Goal: Information Seeking & Learning: Find specific fact

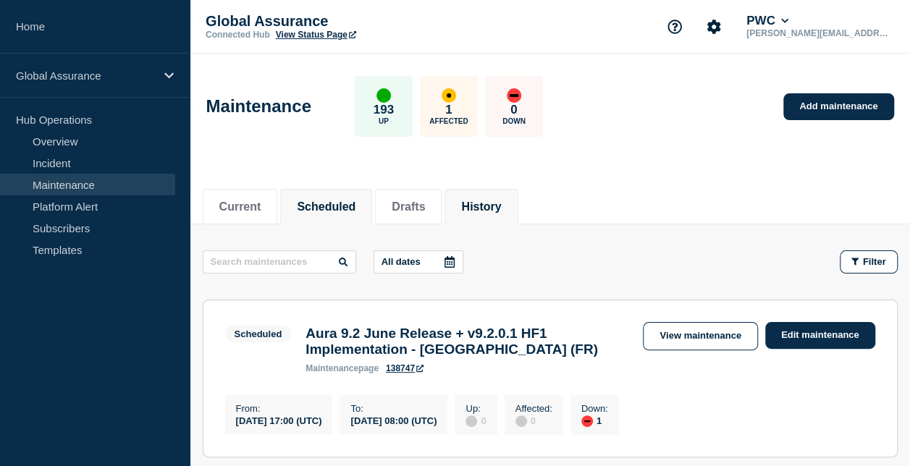
click at [495, 209] on button "History" at bounding box center [481, 207] width 40 height 13
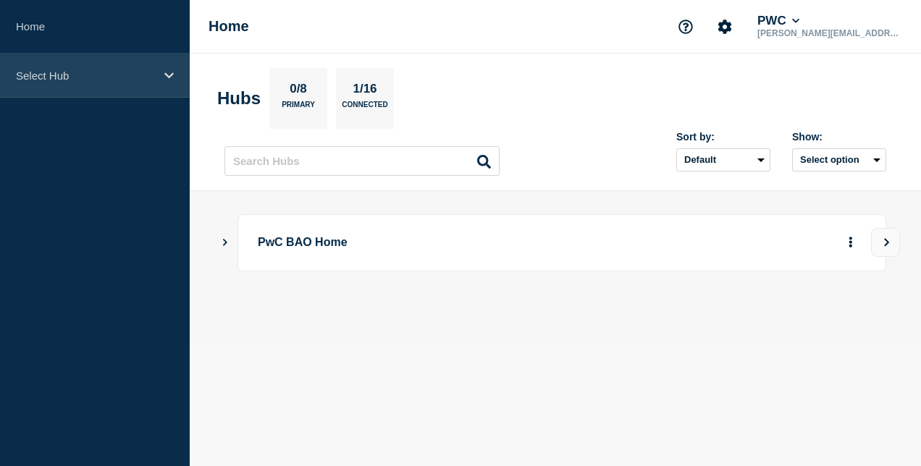
click at [85, 72] on p "Select Hub" at bounding box center [85, 76] width 139 height 12
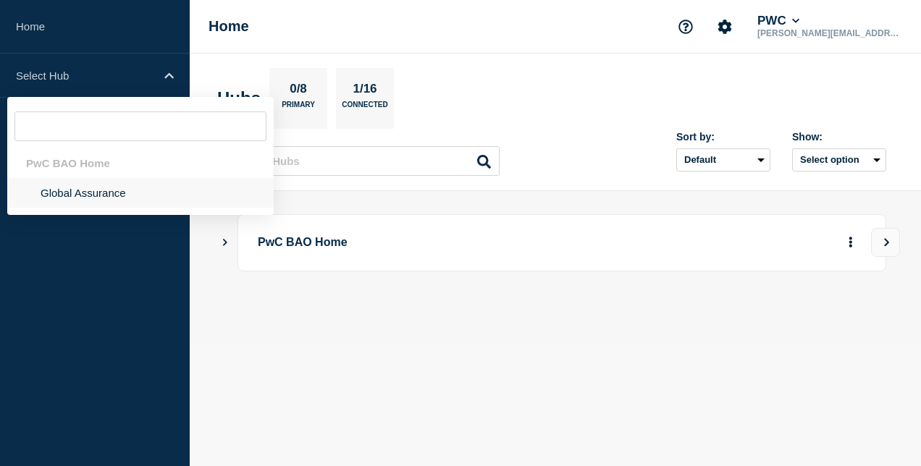
click at [88, 199] on li "Global Assurance" at bounding box center [140, 193] width 266 height 30
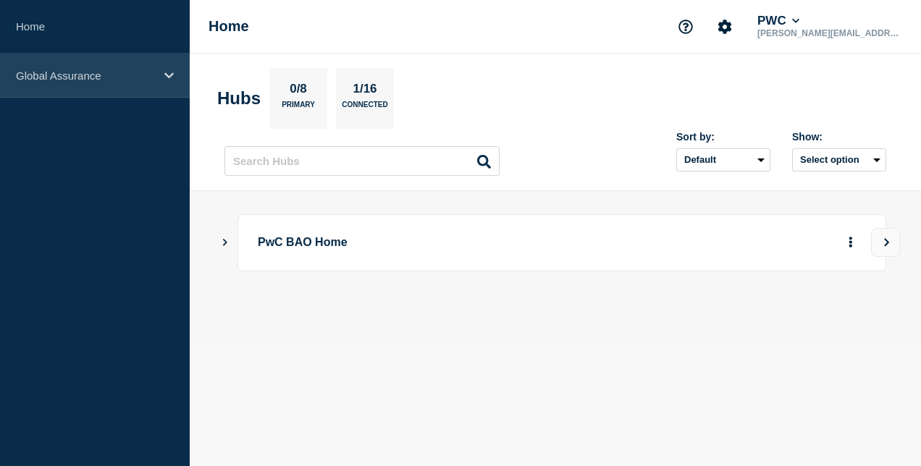
click at [169, 81] on div "Global Assurance" at bounding box center [95, 76] width 190 height 44
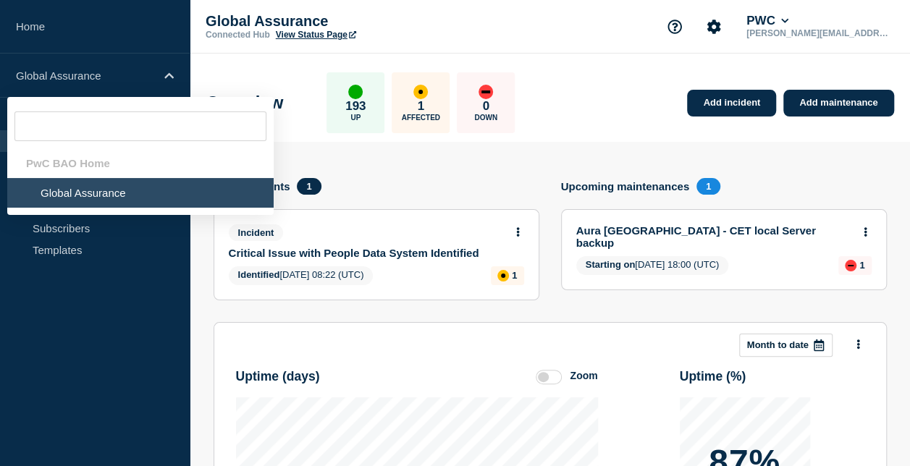
click at [583, 81] on div "Overview 193 Up 1 Affected 0 Down Add incident Add maintenance" at bounding box center [550, 98] width 720 height 88
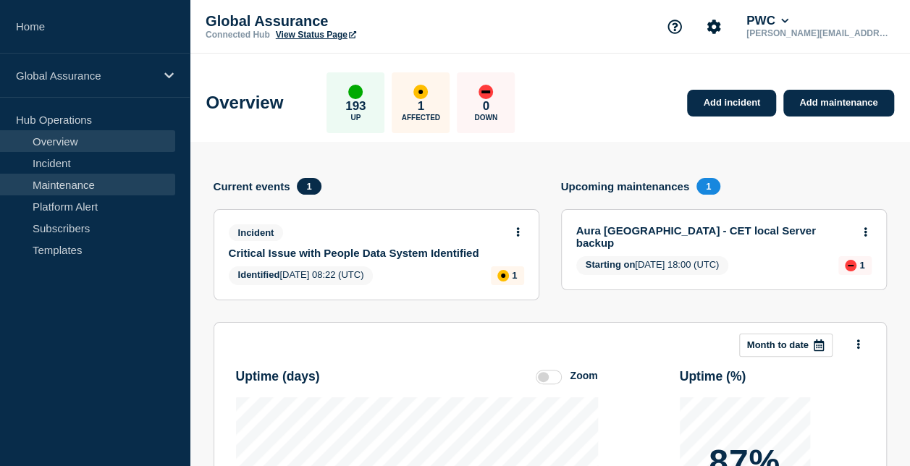
click at [101, 184] on link "Maintenance" at bounding box center [87, 185] width 175 height 22
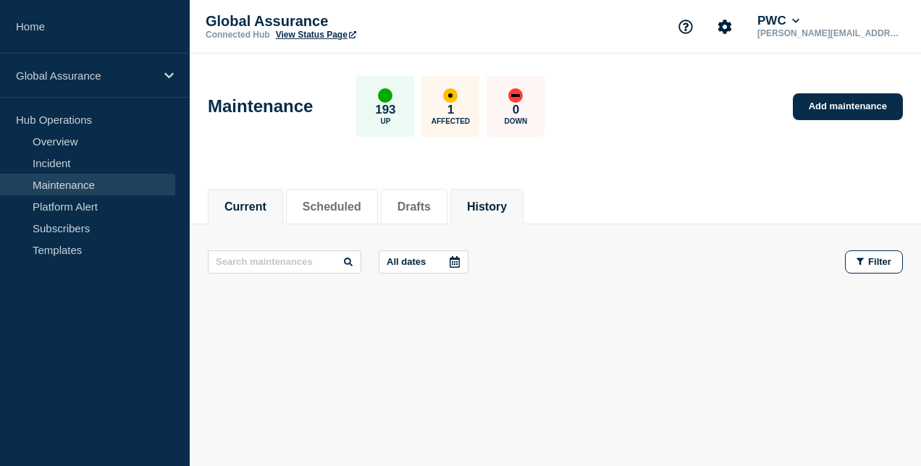
click at [507, 207] on button "History" at bounding box center [487, 207] width 40 height 13
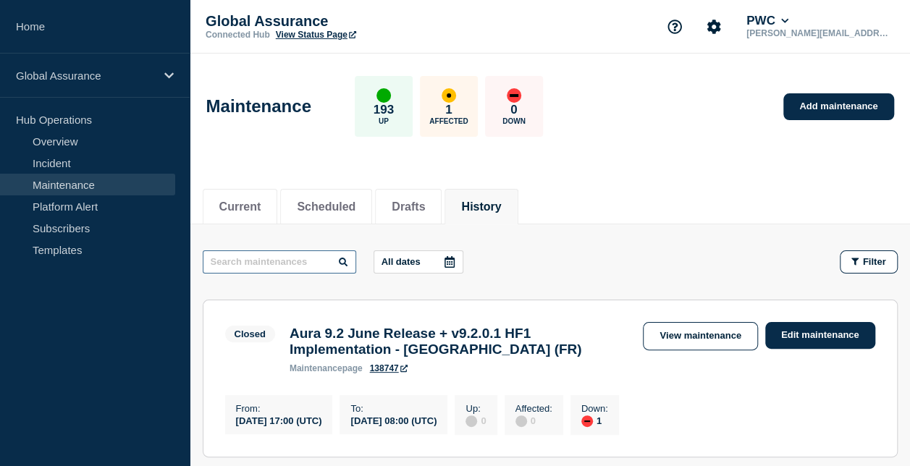
click at [304, 259] on input "text" at bounding box center [280, 262] width 154 height 23
type input "dr"
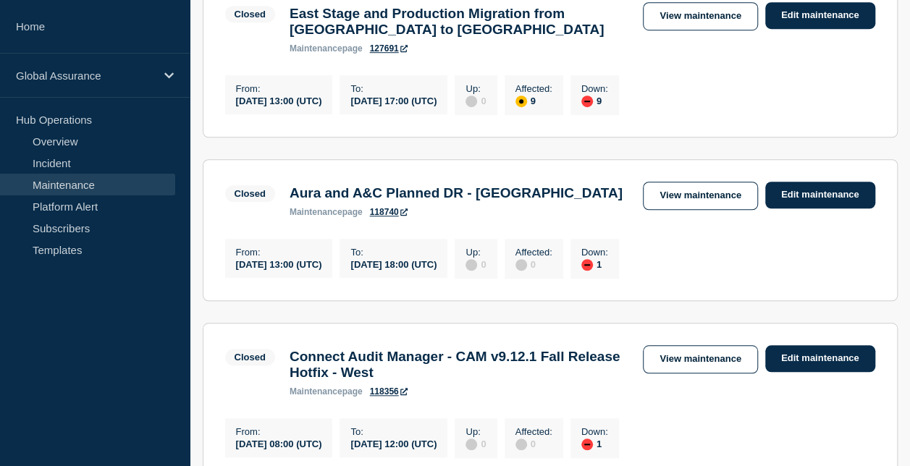
scroll to position [507, 0]
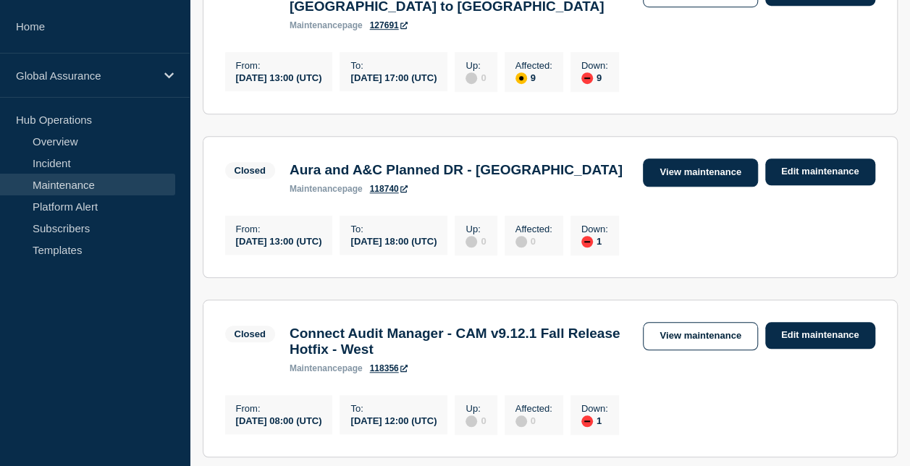
click at [694, 182] on link "View maintenance" at bounding box center [700, 173] width 114 height 28
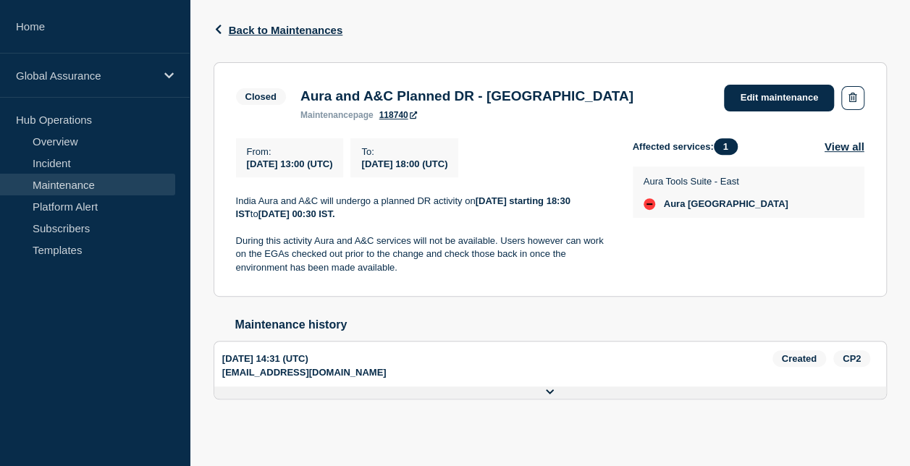
scroll to position [235, 0]
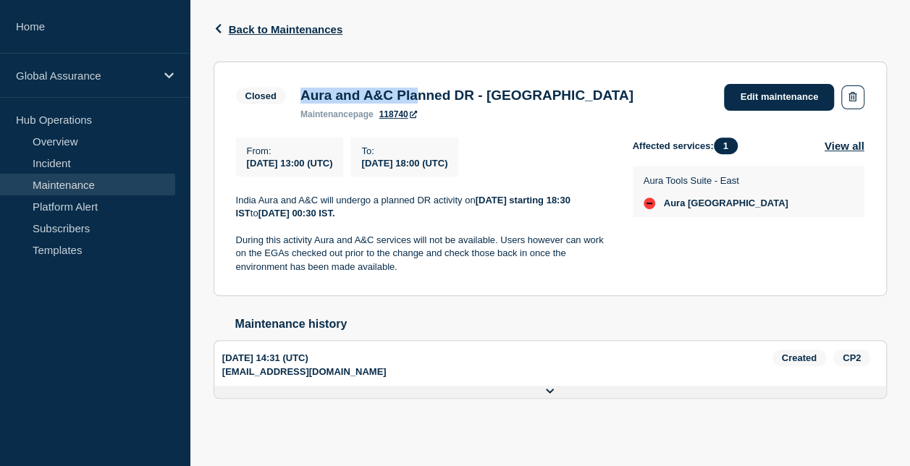
drag, startPoint x: 297, startPoint y: 85, endPoint x: 432, endPoint y: 98, distance: 135.3
click at [432, 98] on div "Aura and A&C Planned DR - India maintenance page 118740" at bounding box center [467, 104] width 348 height 32
drag, startPoint x: 432, startPoint y: 98, endPoint x: 483, endPoint y: 122, distance: 56.7
click at [482, 122] on section "Closed Aura and A&C Planned DR - India maintenance page 118740 Edit maintenance…" at bounding box center [550, 179] width 673 height 235
drag, startPoint x: 552, startPoint y: 90, endPoint x: 281, endPoint y: 79, distance: 271.7
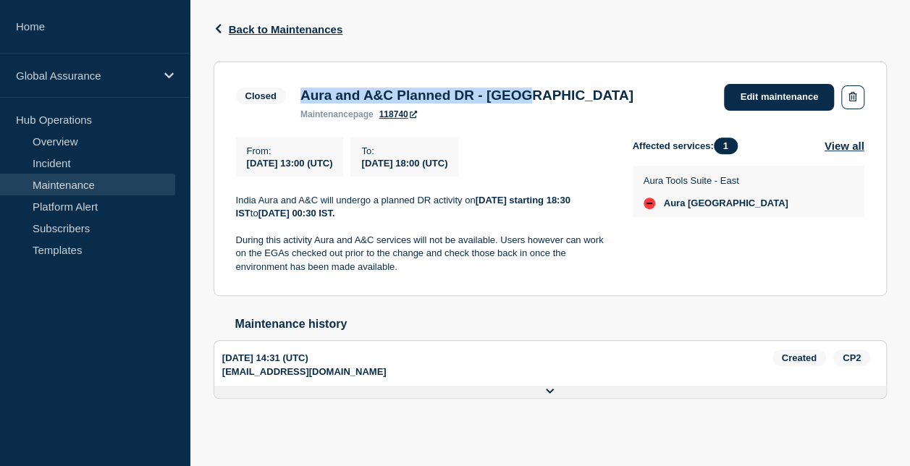
click at [281, 84] on div "Closed Aura and A&C Planned DR - India maintenance page 118740" at bounding box center [438, 101] width 405 height 35
copy div "Aura and A&C Planned DR - India"
click at [260, 23] on span "Back to Maintenances" at bounding box center [286, 29] width 114 height 12
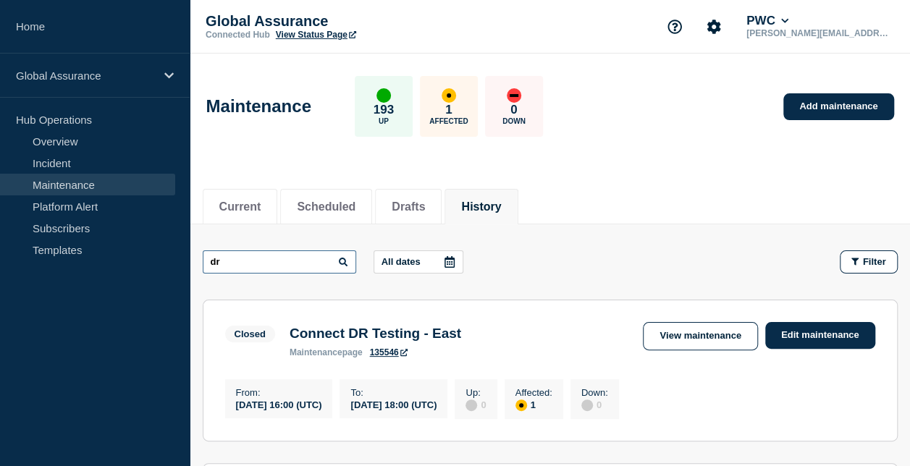
click at [255, 266] on input "dr" at bounding box center [280, 262] width 154 height 23
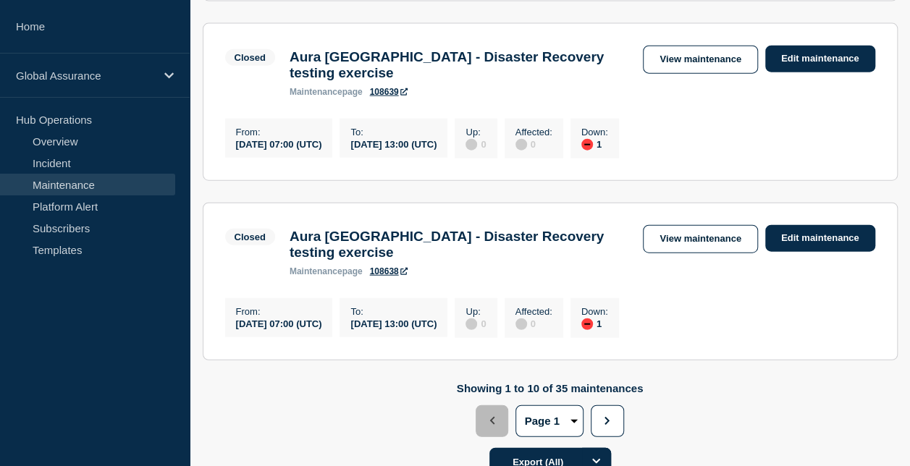
scroll to position [1738, 0]
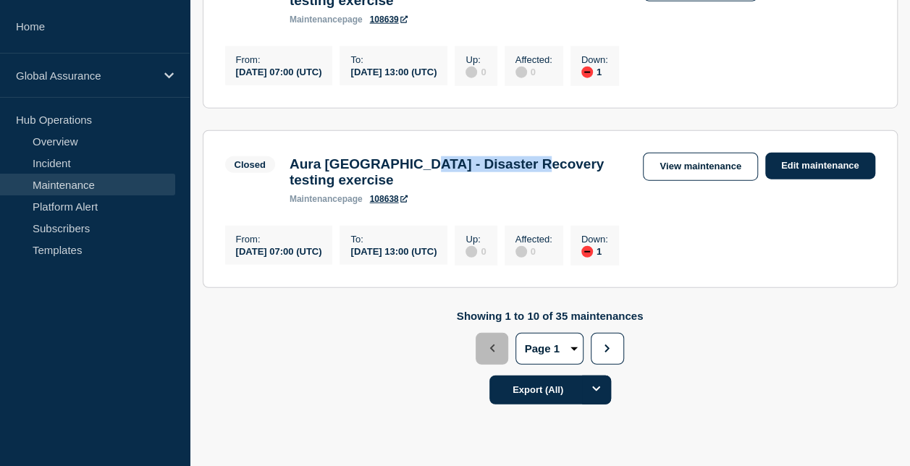
drag, startPoint x: 425, startPoint y: 222, endPoint x: 559, endPoint y: 227, distance: 134.1
click at [559, 188] on h3 "Aura Abu Dhabi - Disaster Recovery testing exercise" at bounding box center [460, 172] width 340 height 32
click at [454, 188] on h3 "Aura Abu Dhabi - Disaster Recovery testing exercise" at bounding box center [460, 172] width 340 height 32
drag, startPoint x: 422, startPoint y: 226, endPoint x: 560, endPoint y: 228, distance: 138.3
click at [560, 188] on h3 "Aura Abu Dhabi - Disaster Recovery testing exercise" at bounding box center [460, 172] width 340 height 32
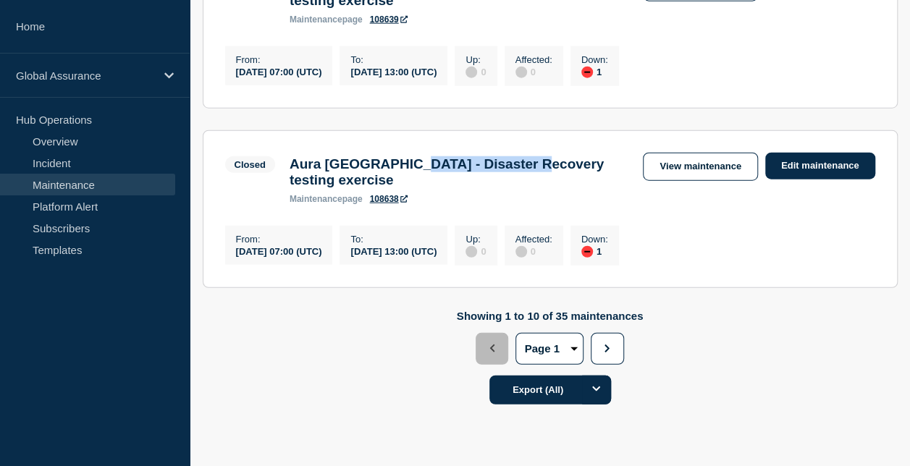
copy h3 "Disaster Recovery"
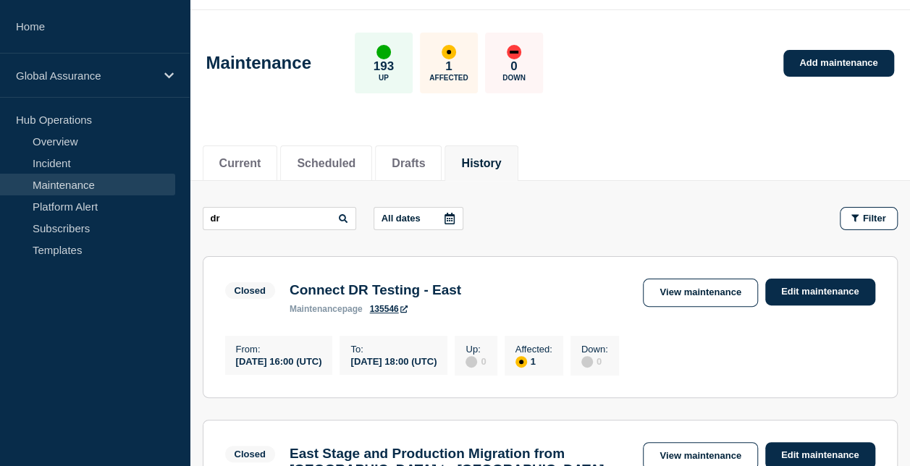
scroll to position [0, 0]
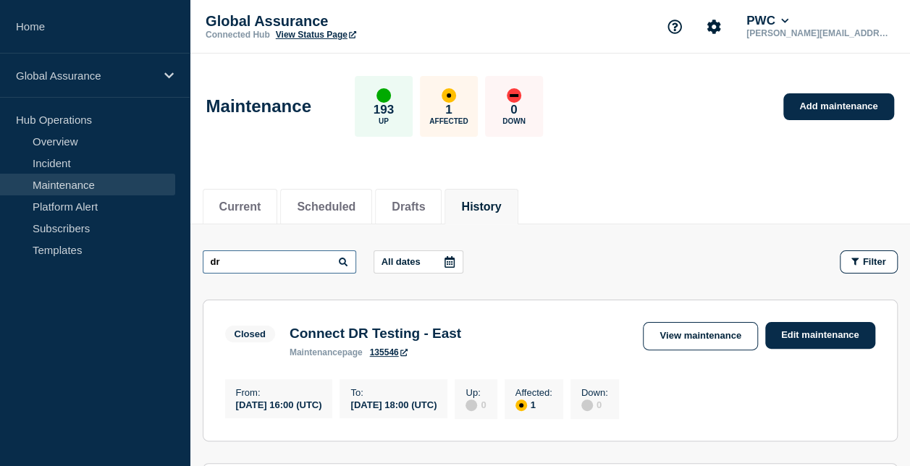
drag, startPoint x: 272, startPoint y: 263, endPoint x: 146, endPoint y: 271, distance: 127.0
paste input "Disaster Recovery"
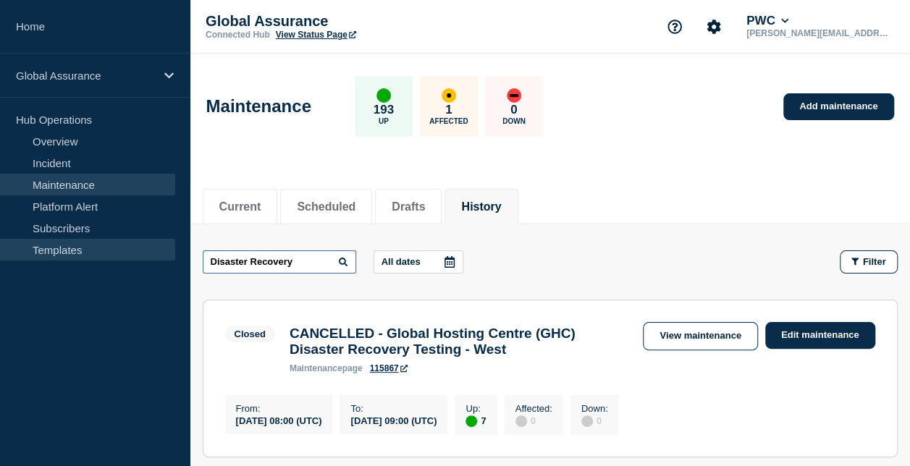
drag, startPoint x: 303, startPoint y: 259, endPoint x: 154, endPoint y: 254, distance: 149.2
type input "india"
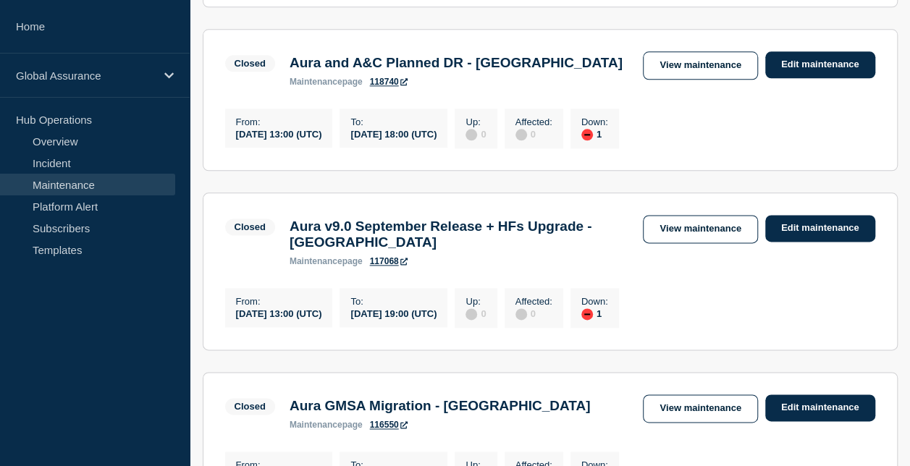
scroll to position [724, 0]
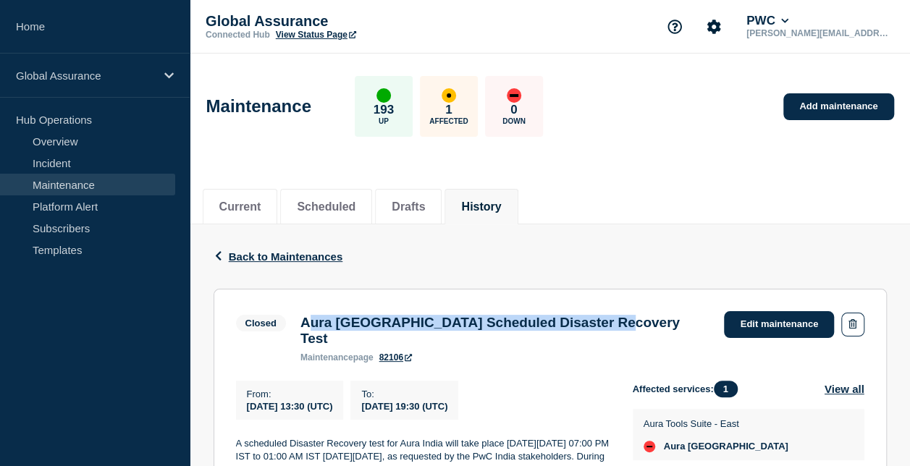
drag, startPoint x: 303, startPoint y: 323, endPoint x: 647, endPoint y: 324, distance: 344.7
click at [647, 324] on div "Closed Aura [GEOGRAPHIC_DATA] Scheduled Disaster Recovery Test maintenance page…" at bounding box center [550, 336] width 628 height 51
copy h3 "Aura [GEOGRAPHIC_DATA] Scheduled Disaster Recovery Test"
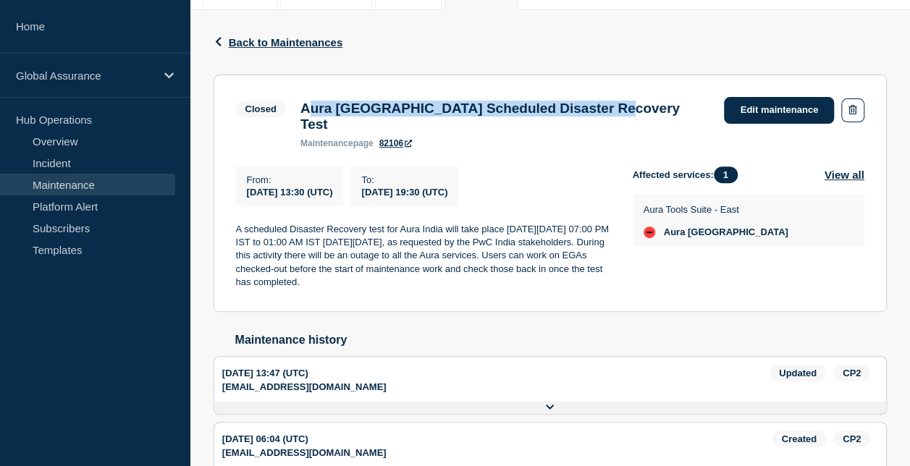
scroll to position [287, 0]
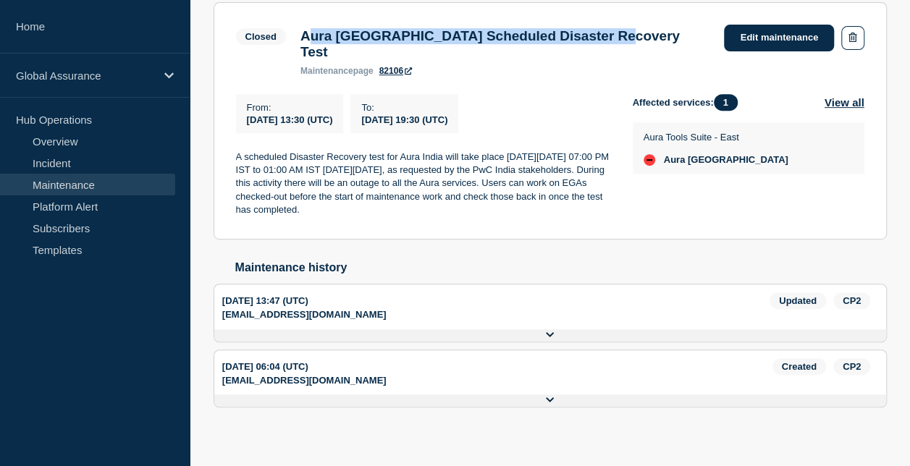
click at [552, 330] on icon at bounding box center [550, 334] width 9 height 9
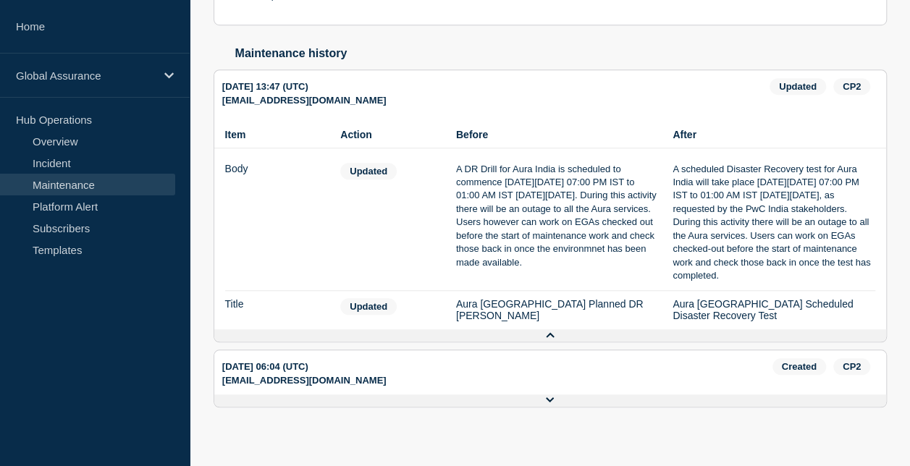
scroll to position [67, 0]
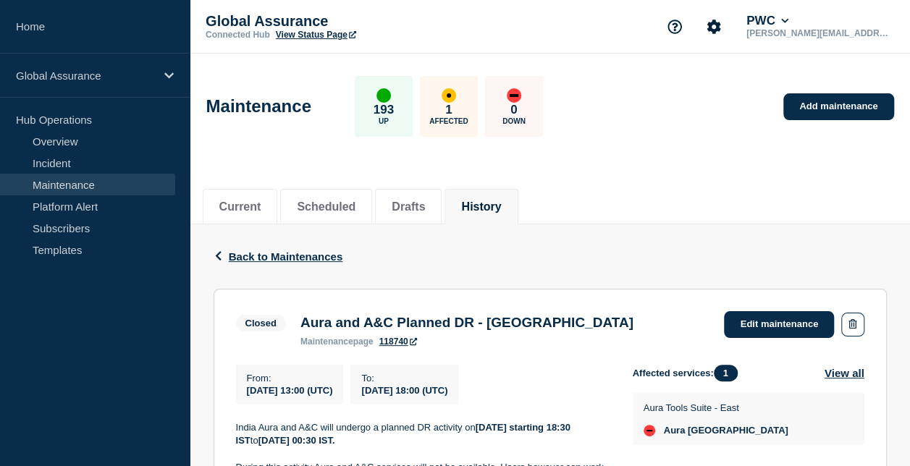
scroll to position [217, 0]
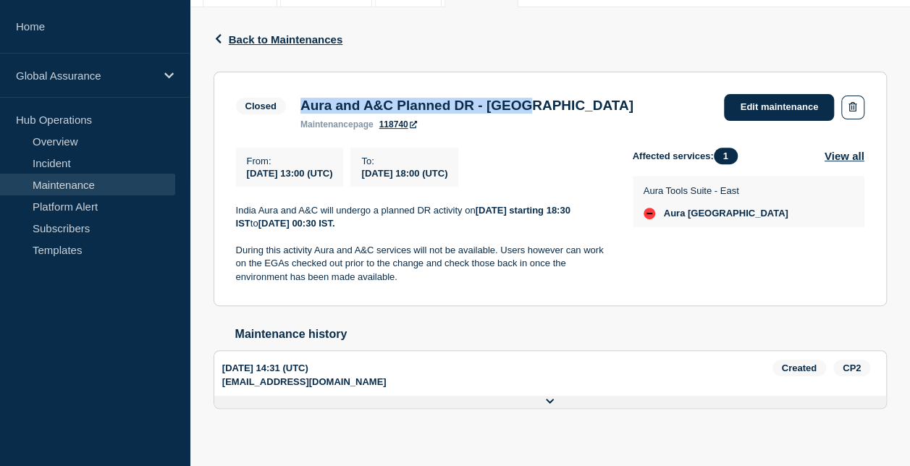
drag, startPoint x: 559, startPoint y: 106, endPoint x: 303, endPoint y: 98, distance: 256.4
click at [303, 98] on div "Closed Aura and A&C Planned DR - [GEOGRAPHIC_DATA] maintenance page 118740 Edit…" at bounding box center [550, 111] width 628 height 35
copy h3 "Aura and A&C Planned DR - [GEOGRAPHIC_DATA]"
click at [548, 406] on icon at bounding box center [550, 401] width 9 height 9
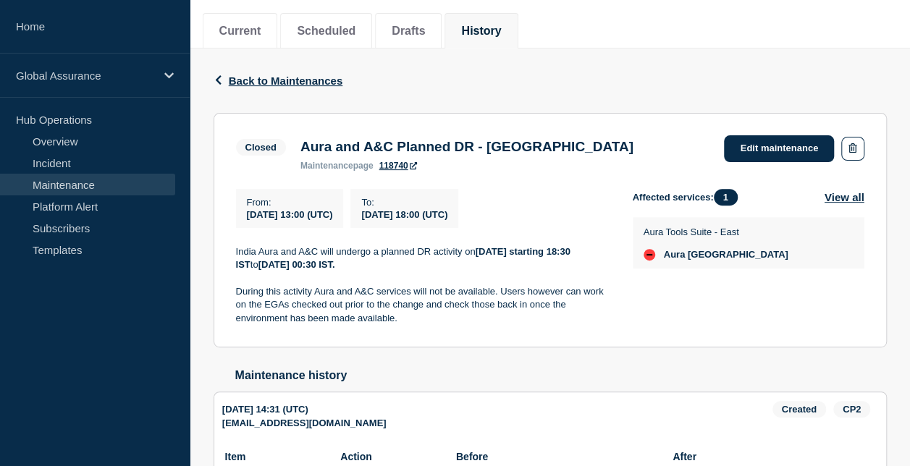
scroll to position [31, 0]
